Goal: Information Seeking & Learning: Check status

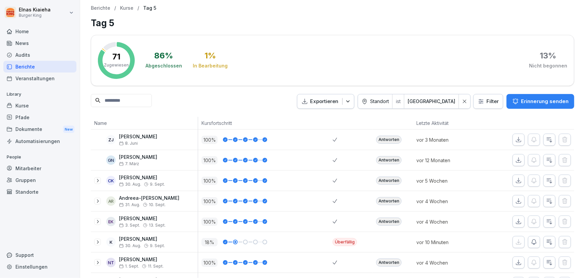
scroll to position [275, 0]
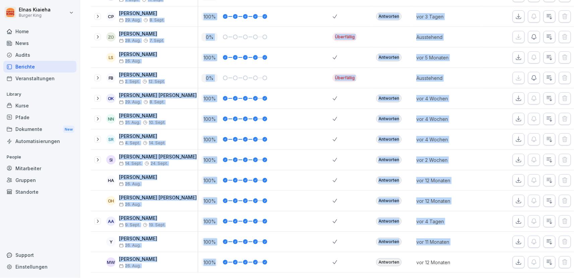
drag, startPoint x: 214, startPoint y: 256, endPoint x: 188, endPoint y: 282, distance: 36.1
drag, startPoint x: 128, startPoint y: 134, endPoint x: 52, endPoint y: 37, distance: 123.8
click at [52, 37] on div "Home" at bounding box center [39, 31] width 73 height 12
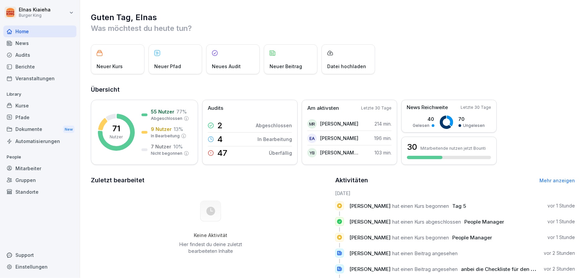
drag, startPoint x: 100, startPoint y: 0, endPoint x: 28, endPoint y: 64, distance: 96.0
click at [28, 64] on div "Berichte" at bounding box center [39, 67] width 73 height 12
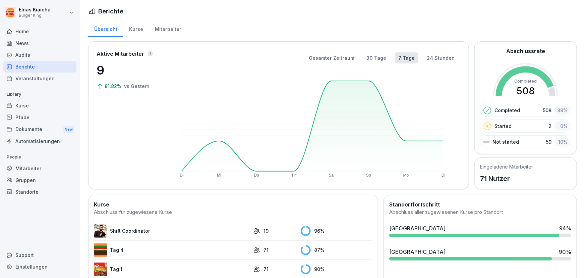
click at [126, 230] on link "Shift Coordinator" at bounding box center [172, 230] width 156 height 13
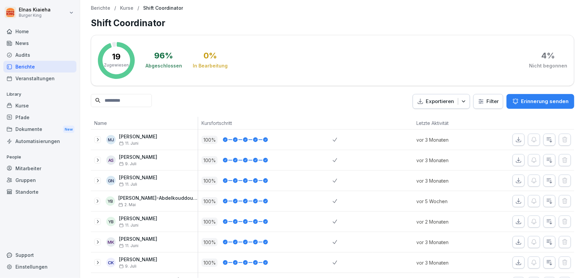
click at [49, 63] on div "Berichte" at bounding box center [39, 67] width 73 height 12
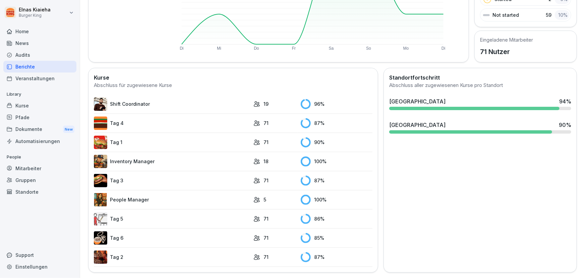
scroll to position [130, 0]
click at [137, 194] on link "People Manager" at bounding box center [172, 199] width 156 height 13
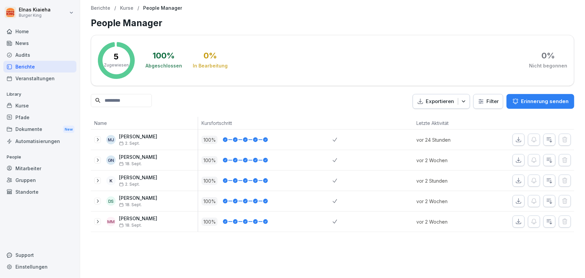
click at [60, 66] on div "Berichte" at bounding box center [39, 67] width 73 height 12
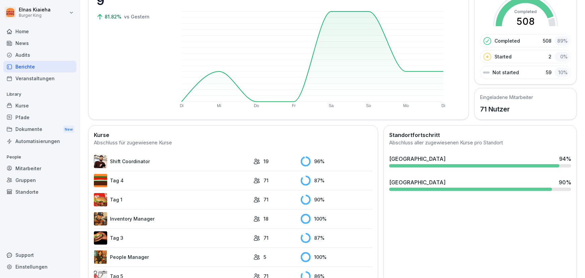
scroll to position [69, 0]
